Goal: Information Seeking & Learning: Learn about a topic

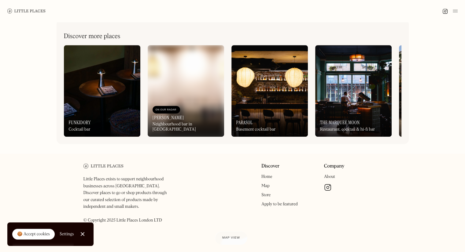
scroll to position [281, 0]
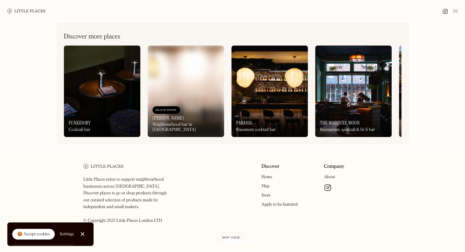
click at [393, 142] on div "Discover more places On Our Radar Funkidory Cocktail bar On Our Radar Joyce Nei…" at bounding box center [233, 82] width 352 height 125
click at [387, 142] on div "Discover more places On Our Radar Funkidory Cocktail bar On Our Radar Joyce Nei…" at bounding box center [233, 82] width 352 height 125
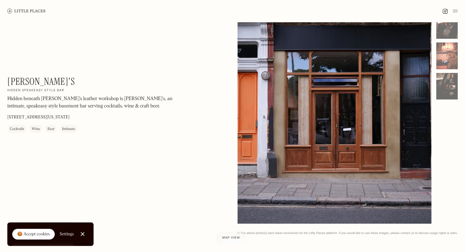
scroll to position [0, 0]
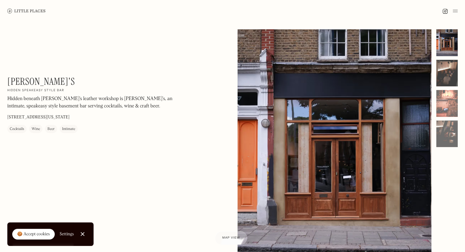
click at [450, 68] on div at bounding box center [446, 73] width 21 height 27
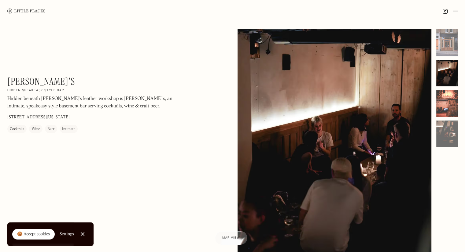
click at [448, 97] on div at bounding box center [446, 103] width 21 height 27
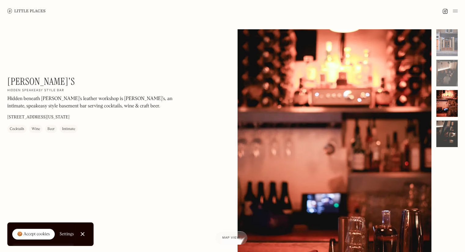
click at [457, 132] on div at bounding box center [446, 134] width 21 height 27
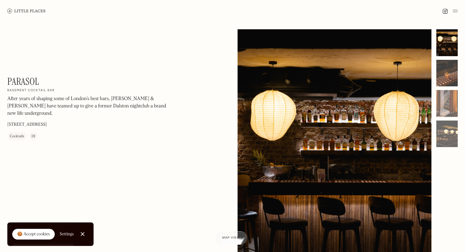
click at [442, 70] on div at bounding box center [446, 73] width 21 height 27
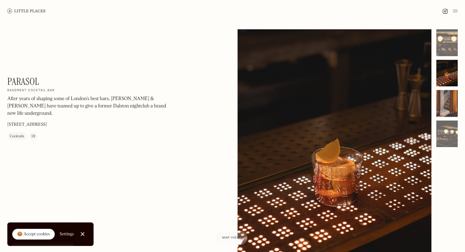
click at [452, 108] on div at bounding box center [446, 103] width 21 height 27
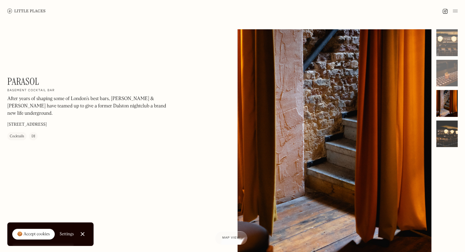
click at [453, 128] on div at bounding box center [446, 134] width 21 height 27
